Goal: Task Accomplishment & Management: Use online tool/utility

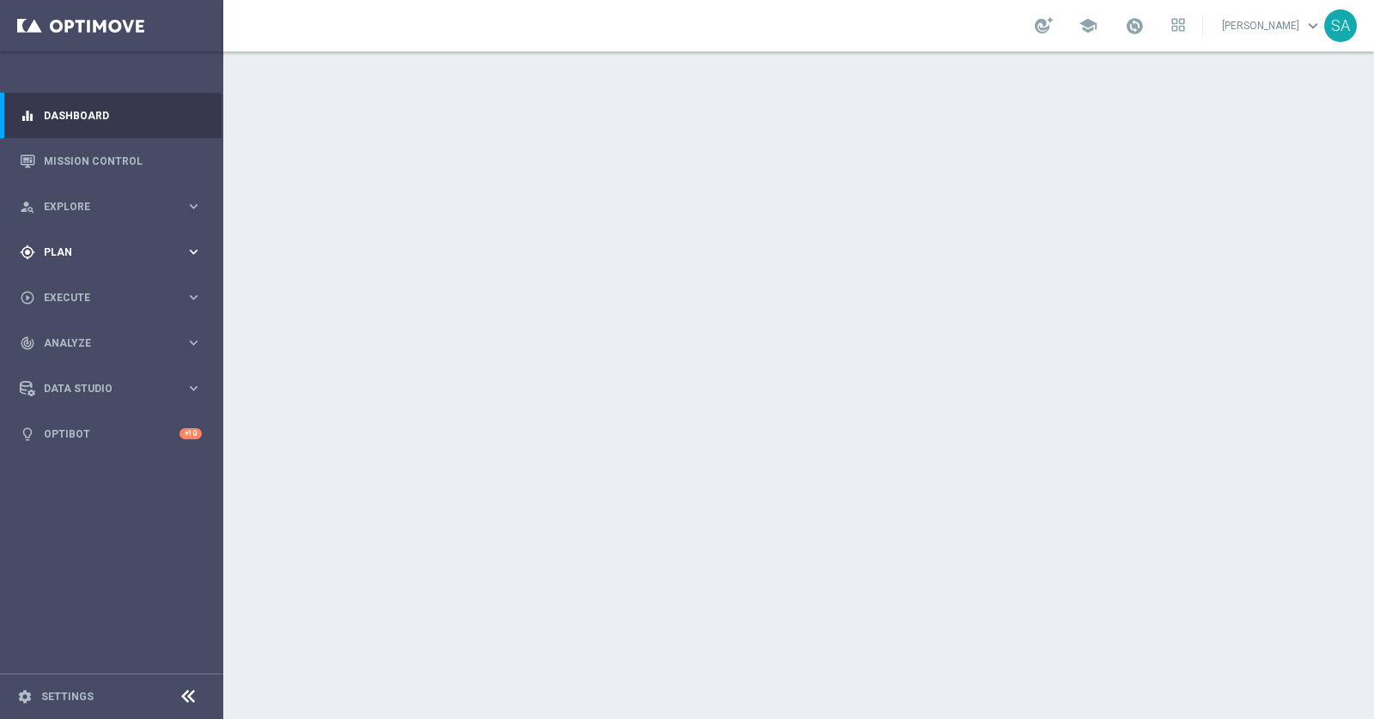
click at [93, 253] on span "Plan" at bounding box center [115, 252] width 142 height 10
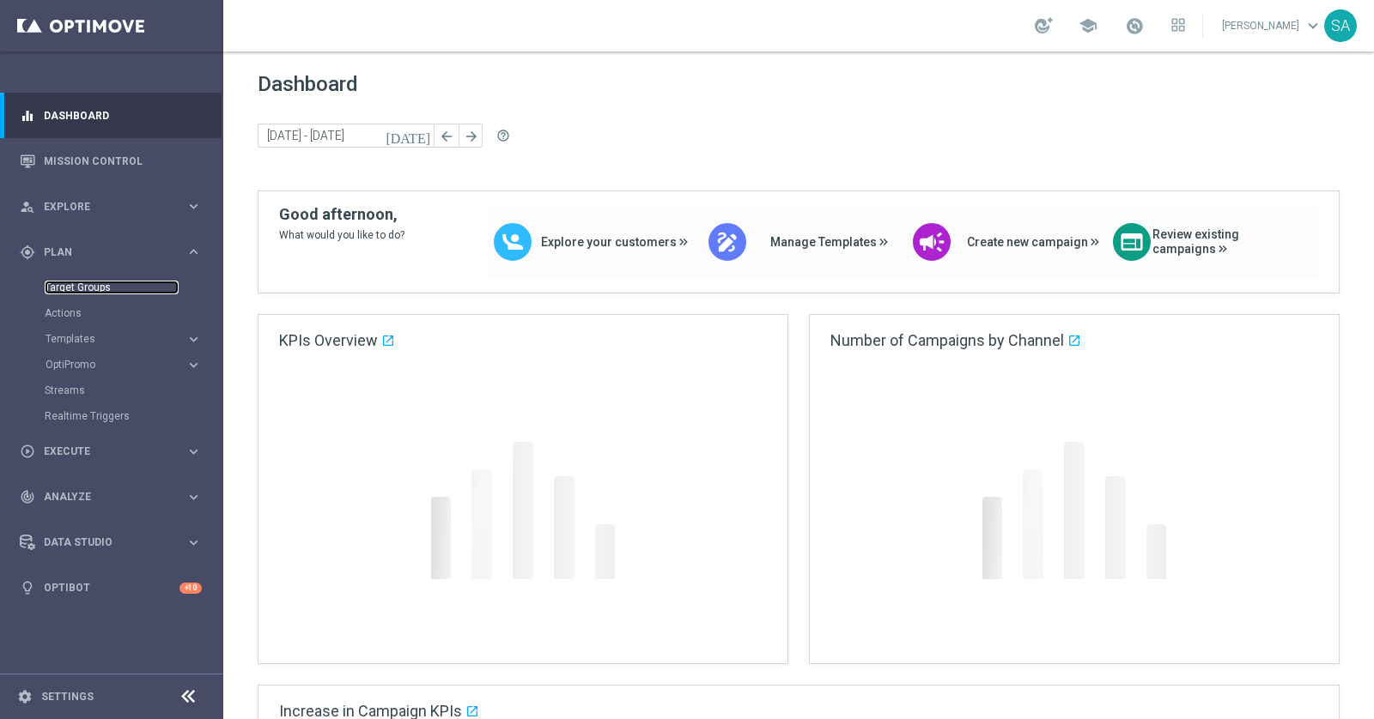
click at [90, 287] on link "Target Groups" at bounding box center [112, 288] width 134 height 14
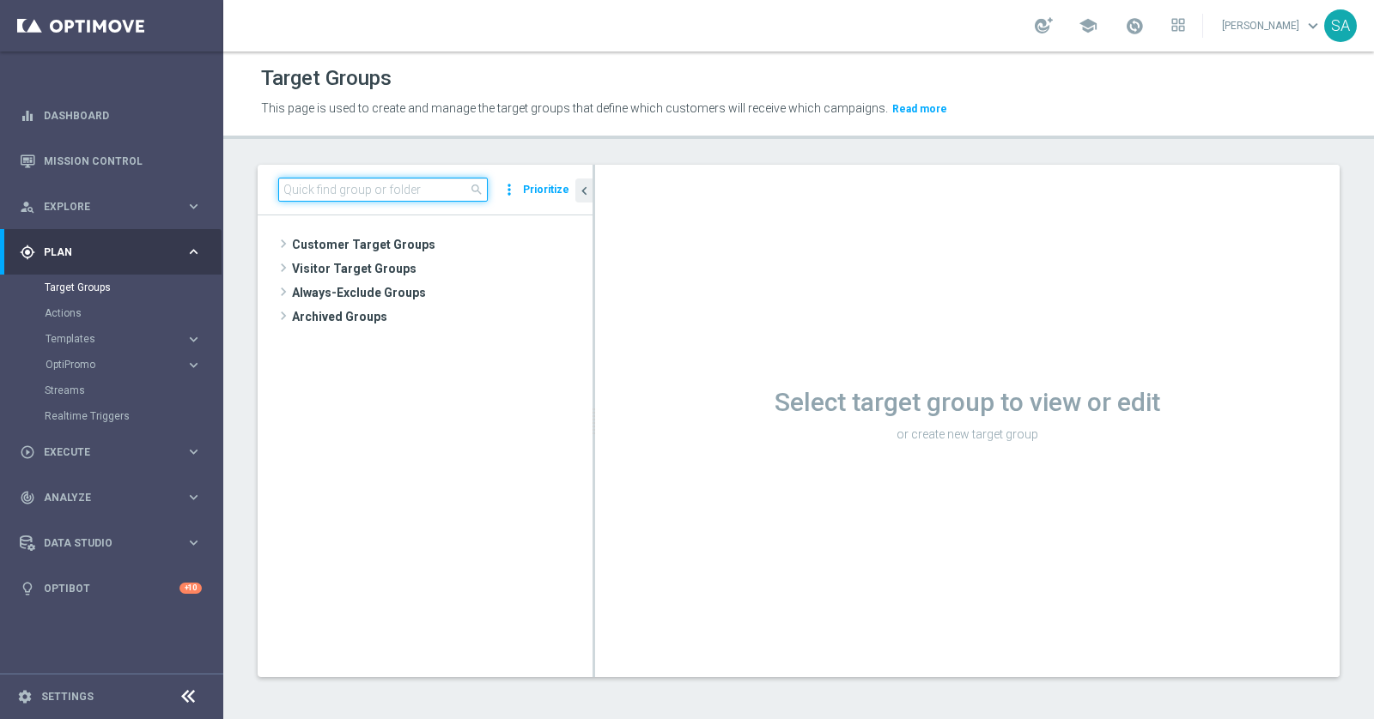
click at [409, 194] on input at bounding box center [382, 190] width 209 height 24
paste input "DE_ALL__LASTYEAR__NVIP_EMA_TAC_MIX"
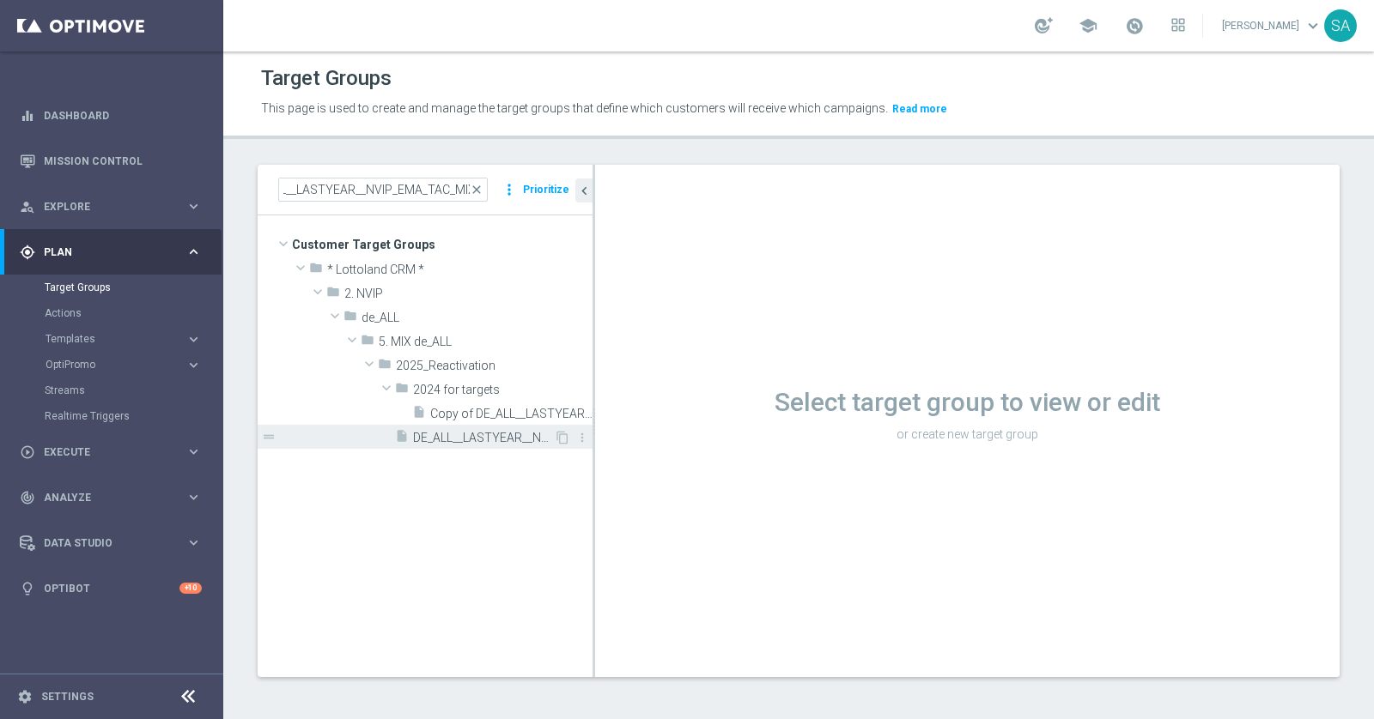
click at [495, 438] on span "DE_ALL__LASTYEAR__NVIP_EMA_TAC_MIX" at bounding box center [483, 438] width 141 height 15
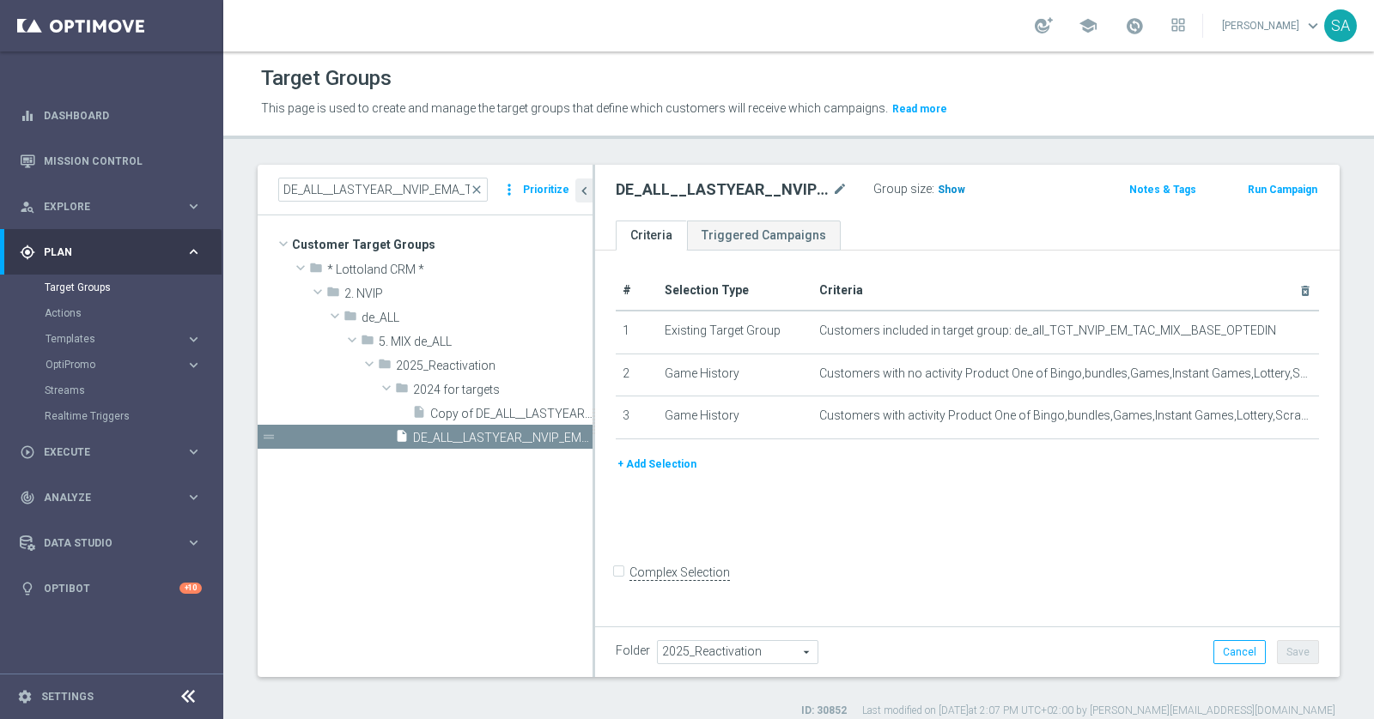
click at [947, 184] on span "Show" at bounding box center [951, 190] width 27 height 12
click at [392, 190] on input "DE_ALL__LASTYEAR__NVIP_EMA_TAC_MIX" at bounding box center [382, 190] width 209 height 24
paste input "GAMES_"
type input "DE_ALL__LASTYEAR_GAMES__NVIP_EMA_TAC_MIX"
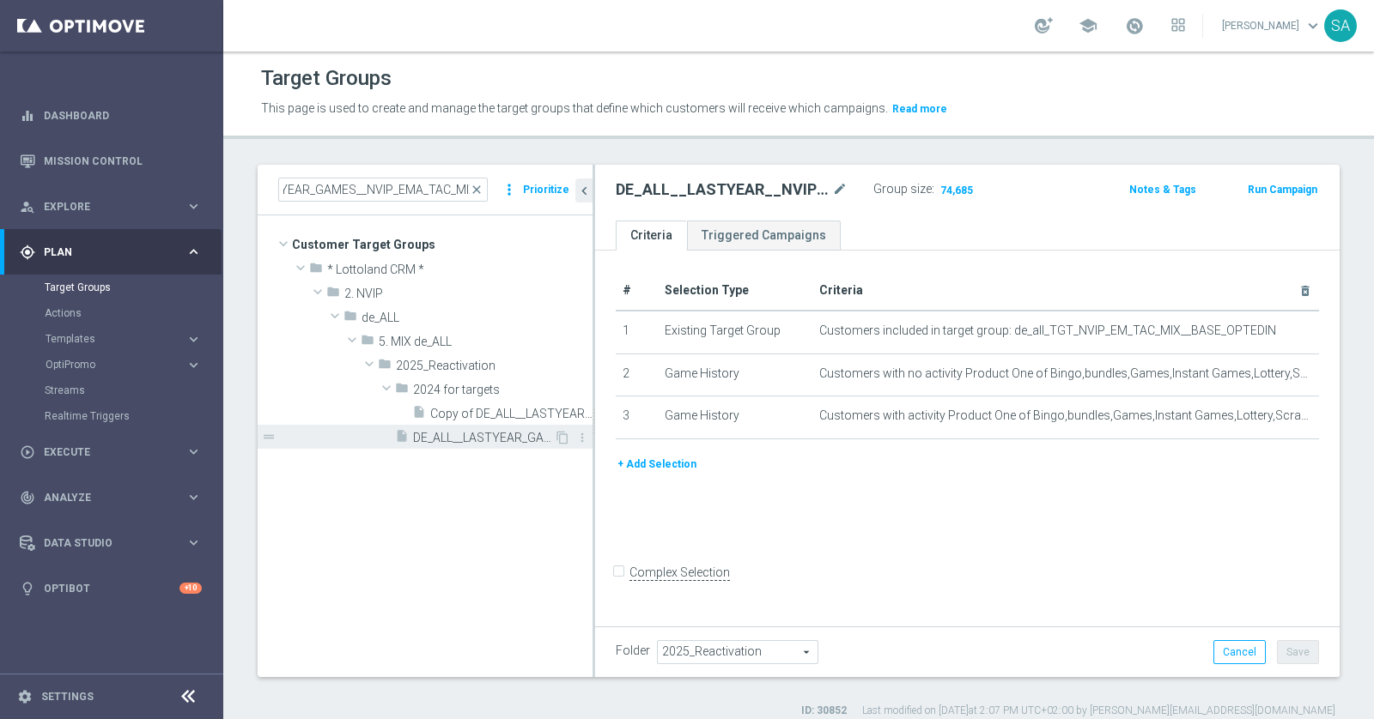
click at [500, 433] on span "DE_ALL__LASTYEAR_GAMES__NVIP_EMA_TAC_MIX" at bounding box center [483, 438] width 141 height 15
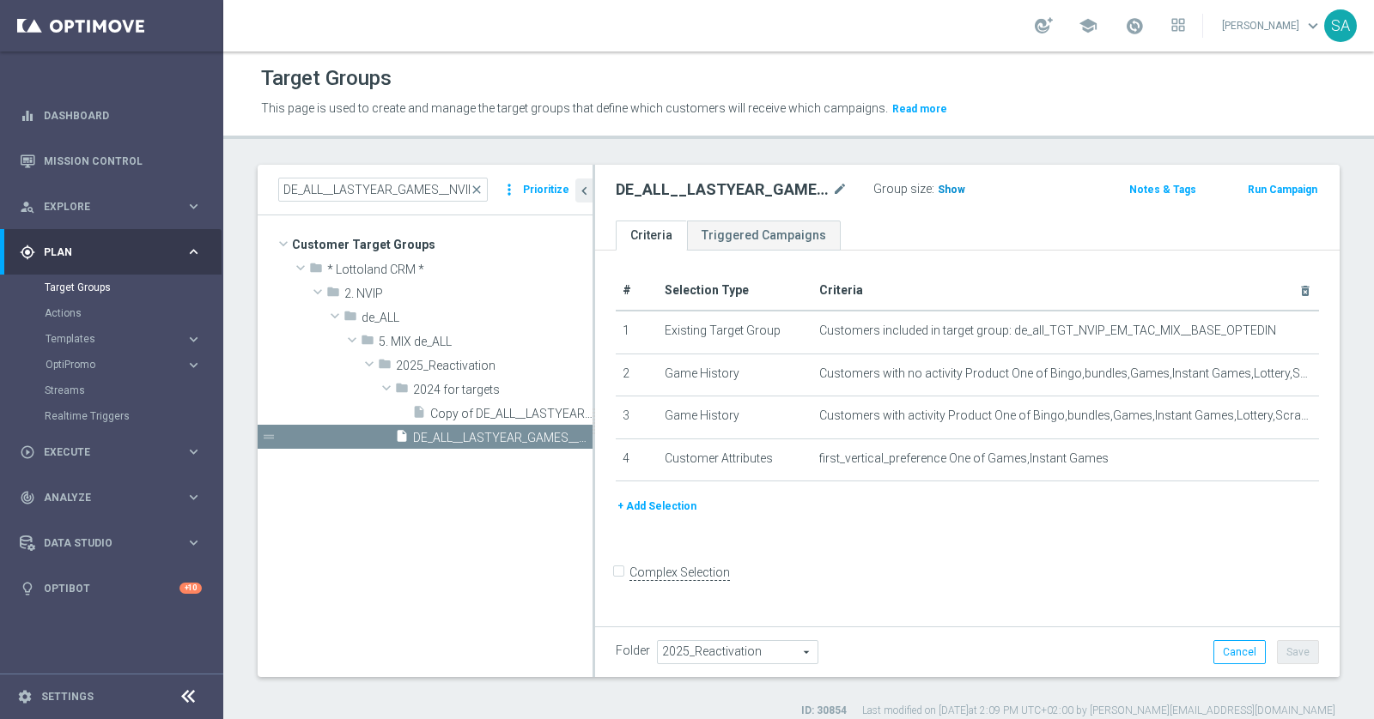
click at [941, 192] on span "Show" at bounding box center [951, 190] width 27 height 12
